Goal: Information Seeking & Learning: Learn about a topic

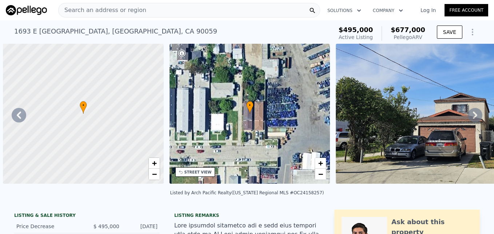
scroll to position [0, 6705]
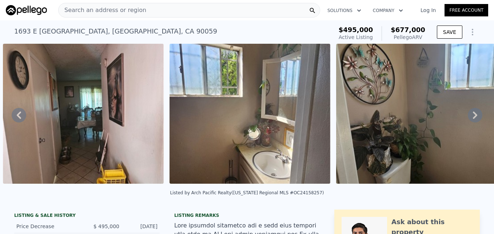
click at [104, 9] on span "Search an address or region" at bounding box center [103, 10] width 88 height 9
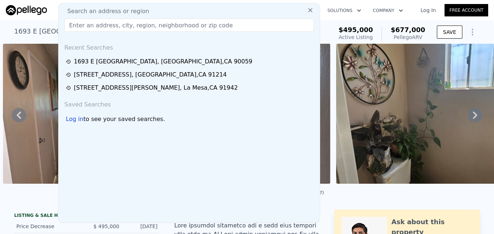
paste input "[STREET_ADDRESS]"
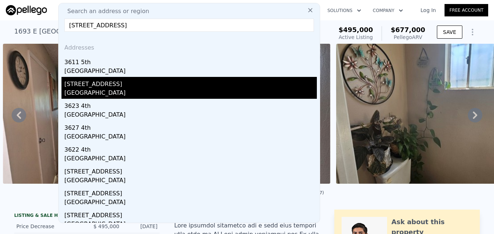
type input "[STREET_ADDRESS]"
click at [125, 90] on div "[GEOGRAPHIC_DATA]" at bounding box center [190, 93] width 253 height 10
type input "1"
type input "3"
type input "652"
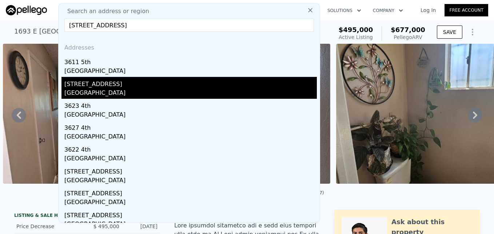
type input "1043"
type input "3286"
type input "6700"
type input "$ 829,000"
type input "6"
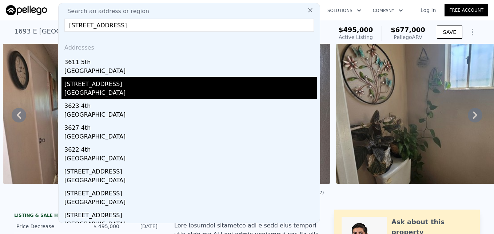
type input "-$ 123,913"
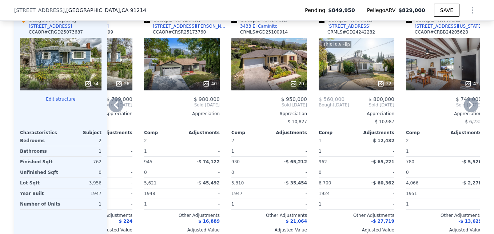
scroll to position [0, 41]
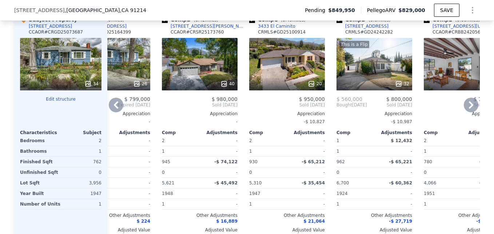
click at [201, 71] on div "40" at bounding box center [200, 64] width 76 height 52
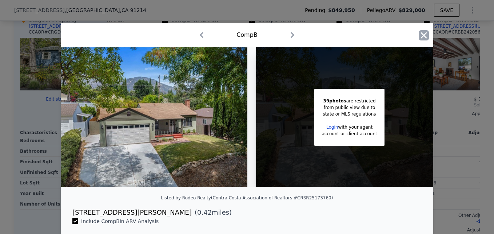
click at [420, 35] on icon "button" at bounding box center [424, 35] width 10 height 10
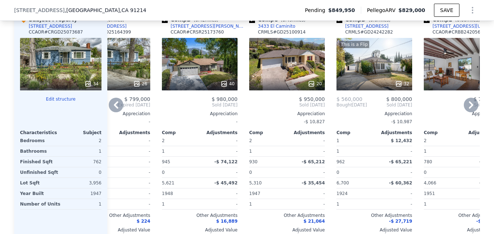
click at [382, 72] on div "This is a Flip 32" at bounding box center [375, 64] width 76 height 52
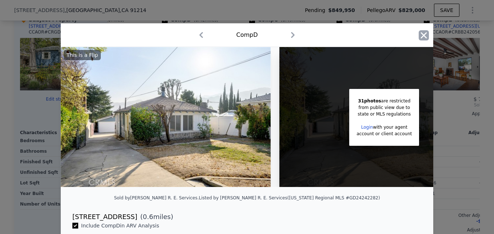
click at [423, 35] on icon "button" at bounding box center [424, 35] width 10 height 10
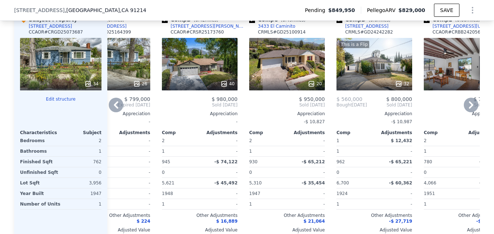
click at [354, 29] on div "[STREET_ADDRESS]" at bounding box center [366, 26] width 43 height 6
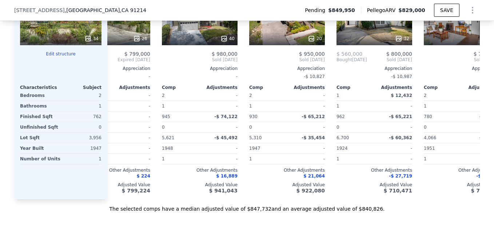
scroll to position [741, 0]
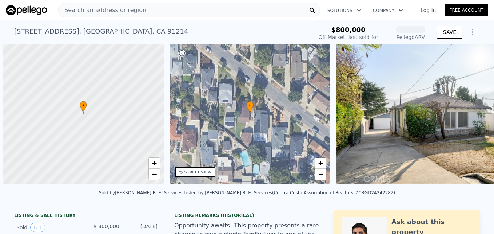
scroll to position [0, 3]
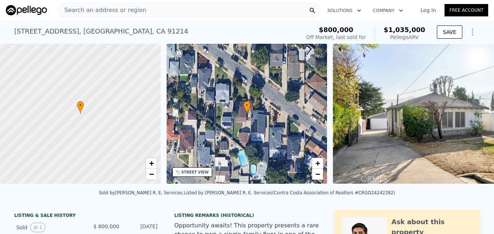
click at [159, 32] on div "[STREET_ADDRESS] Sold [DATE] for $800k (~ARV $1.035m ) $800,000 Off Market, las…" at bounding box center [247, 31] width 494 height 23
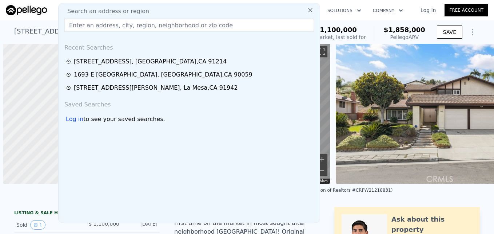
scroll to position [0, 14]
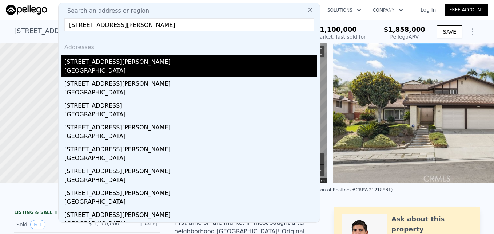
type input "1110 W Vernon Ave, Los Angeles, CA 90037"
click at [127, 63] on div "1110 W Vernon Ave" at bounding box center [190, 61] width 253 height 12
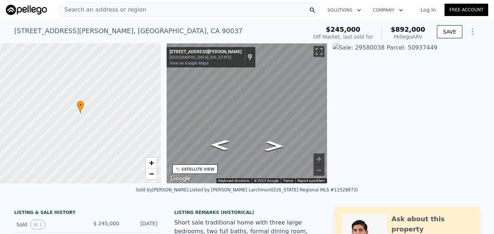
click at [147, 108] on div "• + − • + − STREET VIEW ← Move left → Move right ↑ Move up ↓ Move down + Zoom i…" at bounding box center [247, 113] width 494 height 140
click at [357, 95] on div "• + − • + − STREET VIEW ← Move left → Move right ↑ Move up ↓ Move down + Zoom i…" at bounding box center [247, 113] width 494 height 140
click at [258, 119] on icon "Go East, W Vernon Ave" at bounding box center [257, 121] width 53 height 19
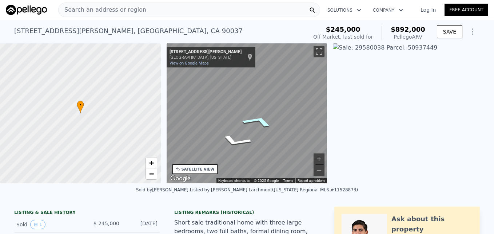
click at [258, 119] on icon "Go East, W Vernon Ave" at bounding box center [257, 121] width 53 height 19
click at [250, 93] on icon "Go Northeast, S Kansas Ave" at bounding box center [247, 98] width 44 height 17
click at [245, 118] on icon "Go East, W Vernon Ave" at bounding box center [246, 122] width 45 height 13
click at [166, 79] on div "← Move left → Move right ↑ Move up ↓ Move down + Zoom in - Zoom out 10626 Bodge…" at bounding box center [247, 113] width 167 height 140
click at [182, 91] on div "← Move left → Move right ↑ Move up ↓ Move down + Zoom in - Zoom out 10626 Bodge…" at bounding box center [247, 113] width 167 height 140
